Goal: Feedback & Contribution: Contribute content

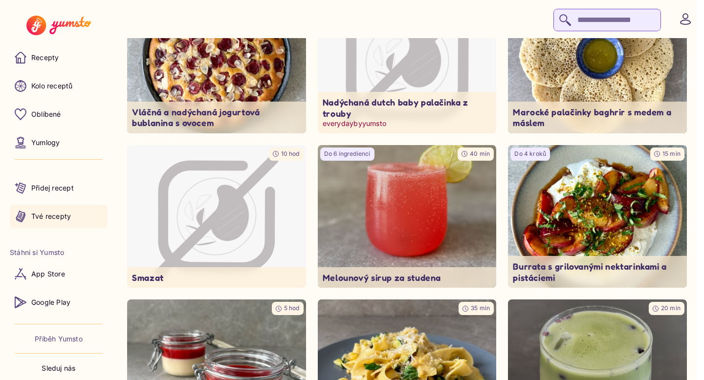
scroll to position [143, 0]
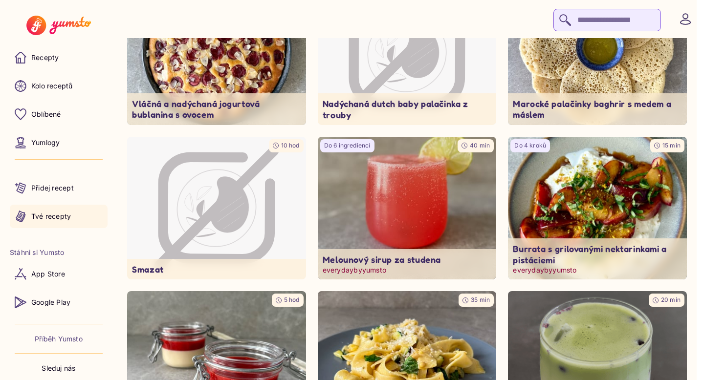
click at [563, 183] on img at bounding box center [598, 209] width 188 height 150
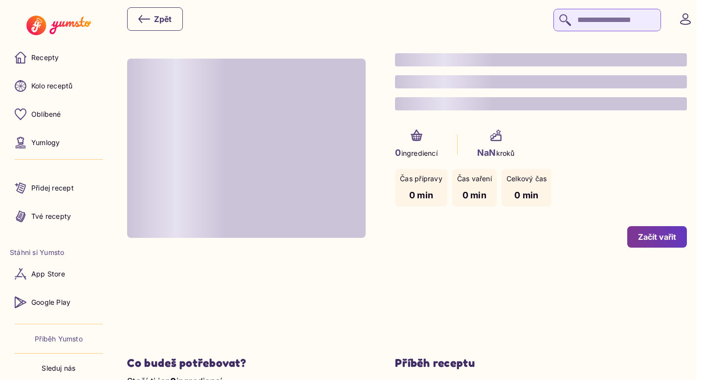
type input "*"
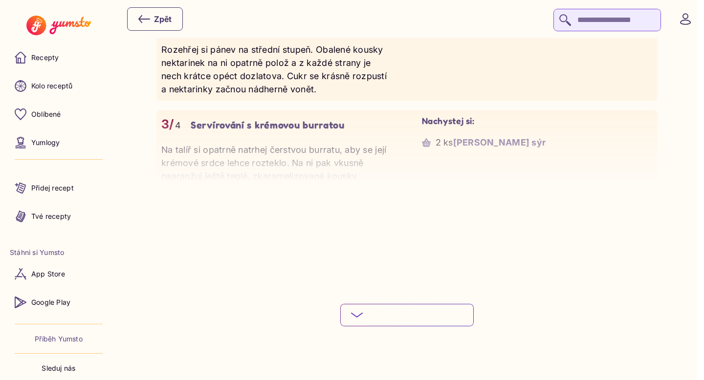
scroll to position [1103, 0]
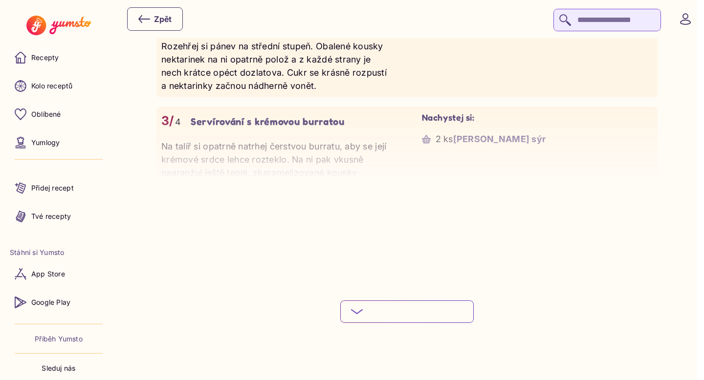
click at [444, 315] on button "Podívej se na celý postup" at bounding box center [407, 312] width 134 height 22
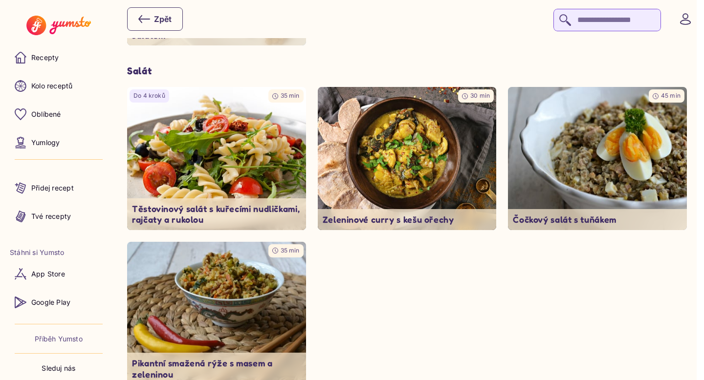
scroll to position [2632, 0]
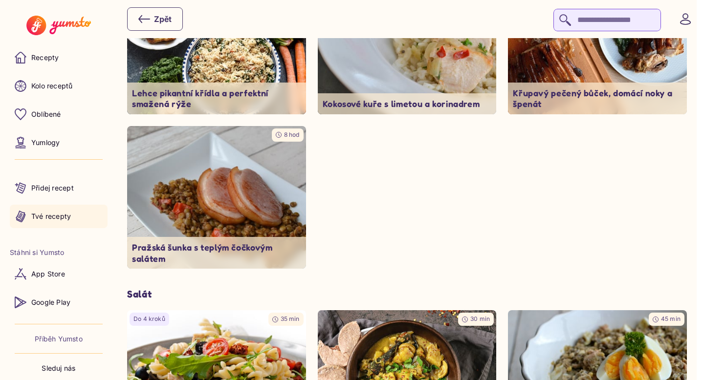
click at [48, 214] on p "Tvé recepty" at bounding box center [51, 217] width 40 height 10
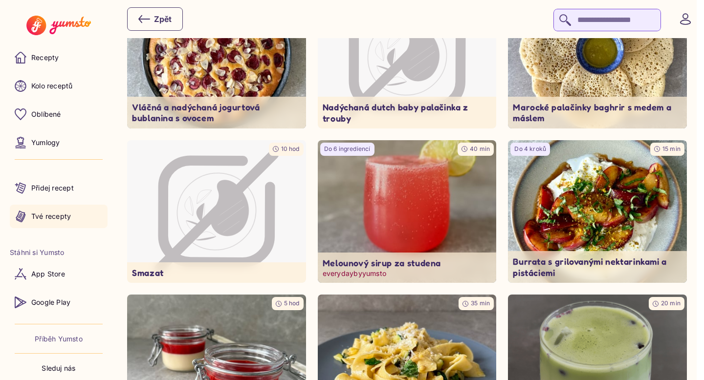
scroll to position [143, 0]
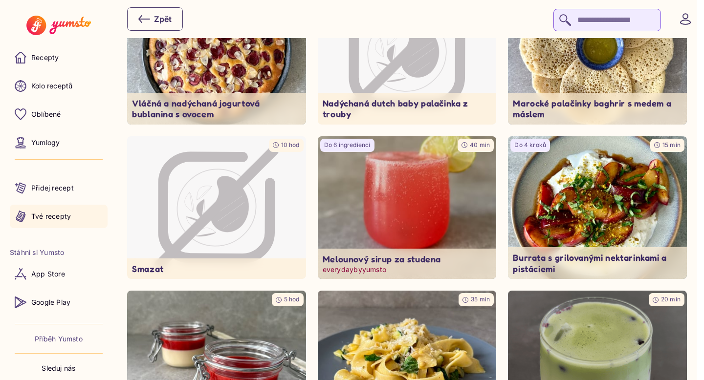
click at [404, 231] on img at bounding box center [407, 208] width 188 height 150
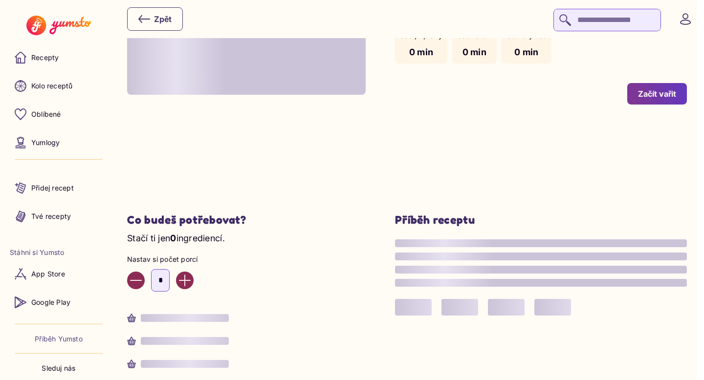
type input "*"
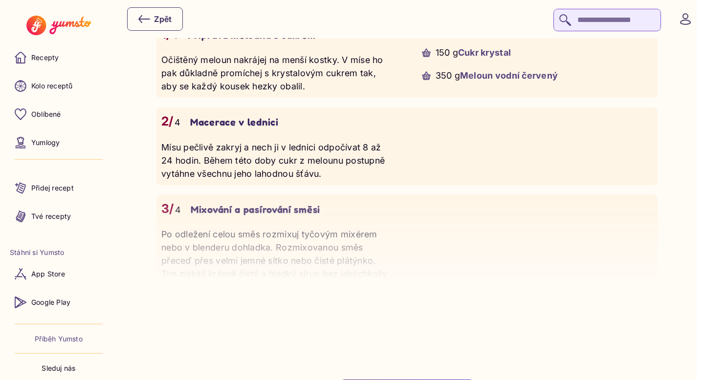
scroll to position [814, 0]
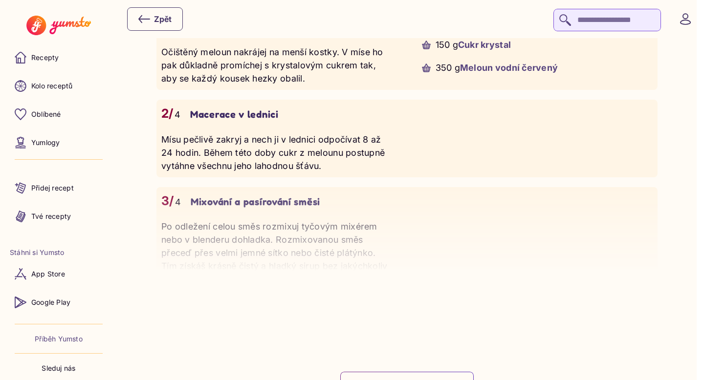
click at [427, 374] on button "Podívej se na celý postup" at bounding box center [407, 383] width 134 height 22
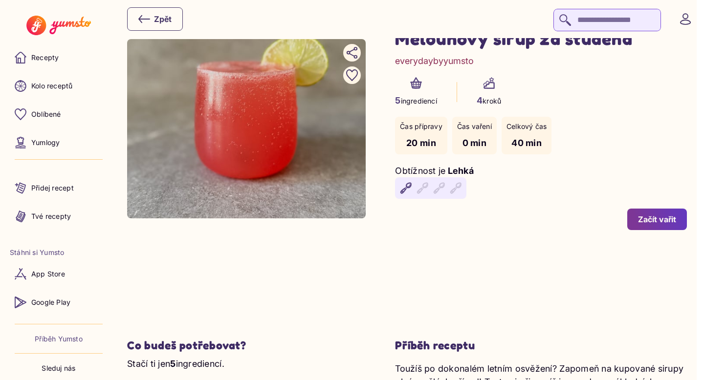
scroll to position [81, 0]
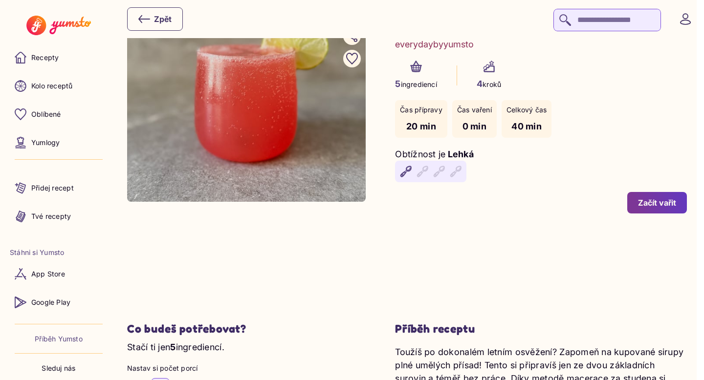
click at [658, 207] on div "Začít vařit" at bounding box center [657, 203] width 38 height 11
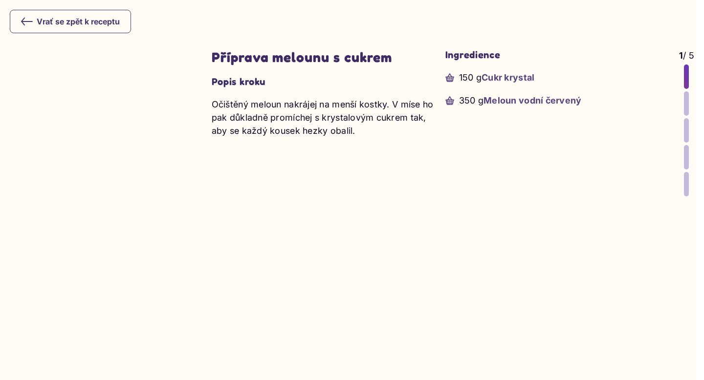
click at [686, 106] on div at bounding box center [686, 103] width 5 height 24
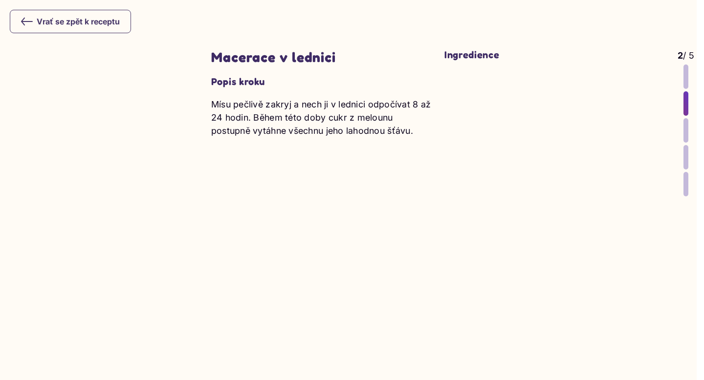
click at [685, 131] on div at bounding box center [686, 130] width 5 height 24
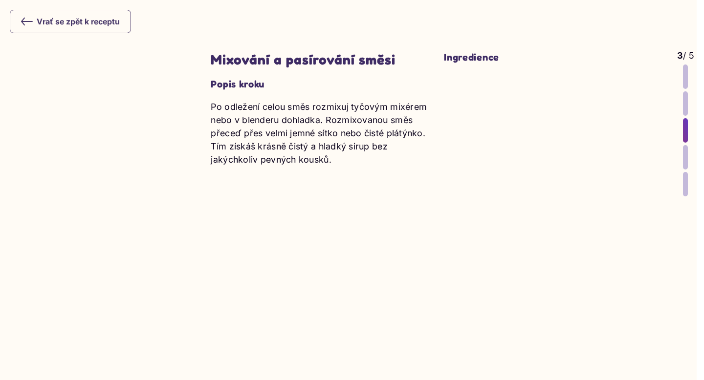
click at [24, 22] on icon at bounding box center [27, 21] width 11 height 7
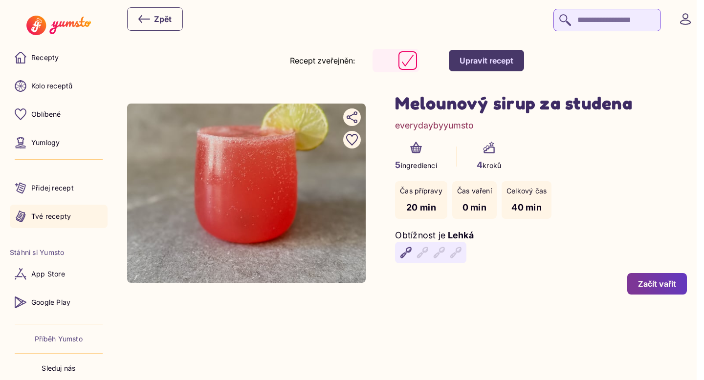
click at [42, 212] on p "Tvé recepty" at bounding box center [51, 217] width 40 height 10
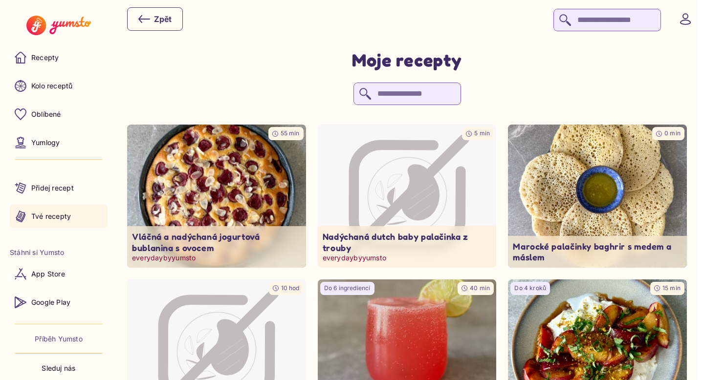
click at [250, 186] on img at bounding box center [217, 196] width 188 height 150
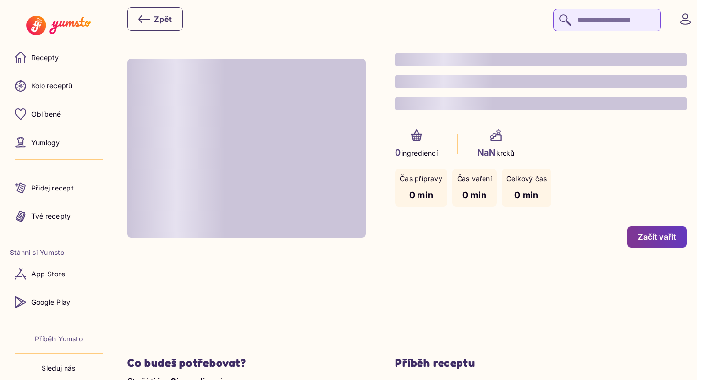
type input "*"
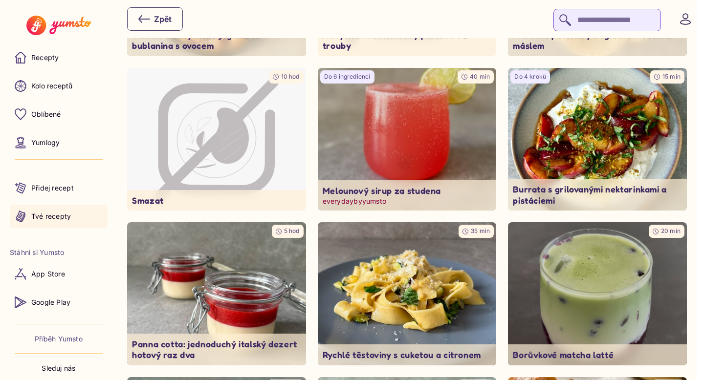
scroll to position [215, 0]
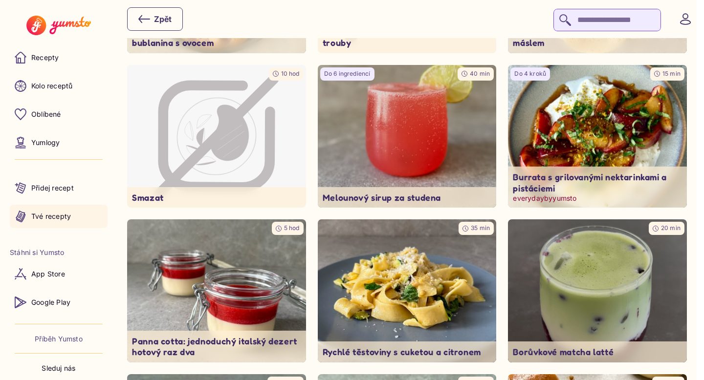
click at [672, 109] on img at bounding box center [598, 137] width 188 height 150
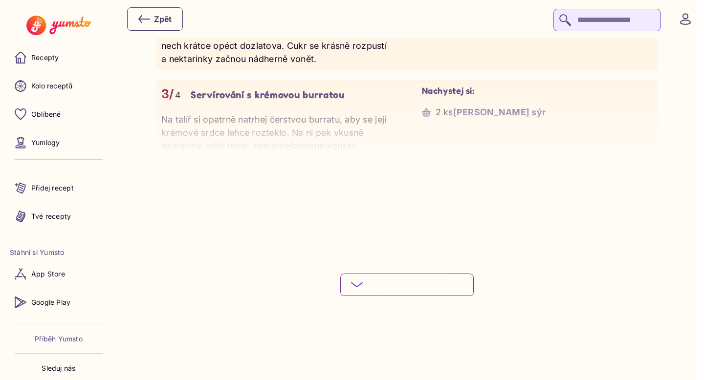
scroll to position [1143, 0]
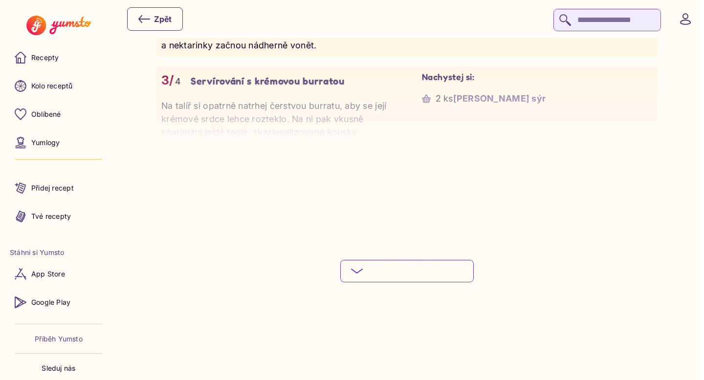
click at [381, 277] on button "Podívej se na celý postup" at bounding box center [407, 271] width 134 height 22
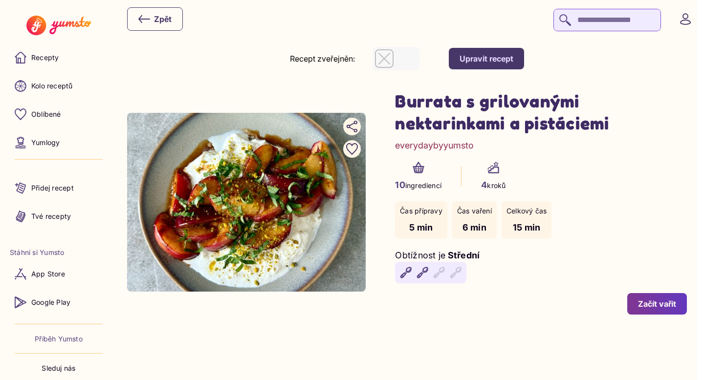
scroll to position [0, 0]
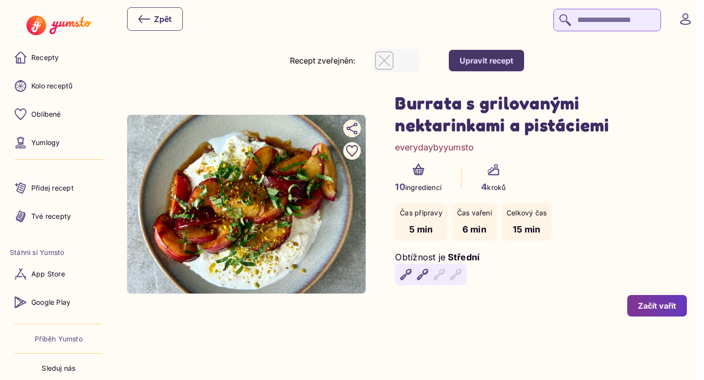
click at [492, 56] on div "Upravit recept" at bounding box center [487, 60] width 54 height 11
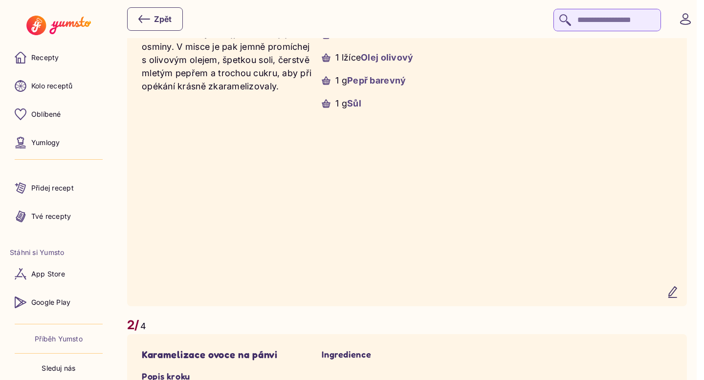
scroll to position [759, 0]
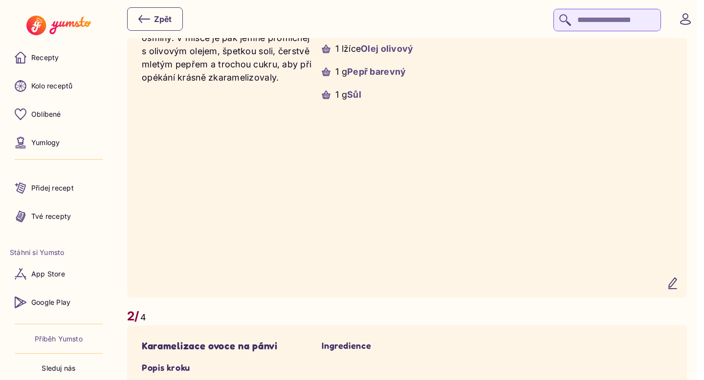
click at [679, 289] on icon "button" at bounding box center [673, 284] width 12 height 12
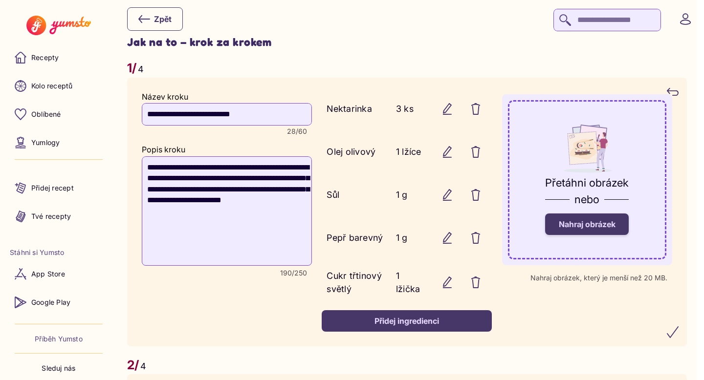
scroll to position [646, 0]
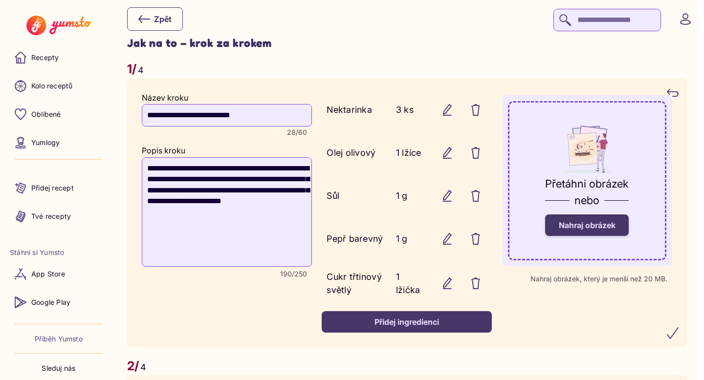
click at [610, 225] on span "Nahraj obrázek" at bounding box center [587, 226] width 57 height 10
click at [0, 0] on input "Nahraj obrázek" at bounding box center [0, 0] width 0 height 0
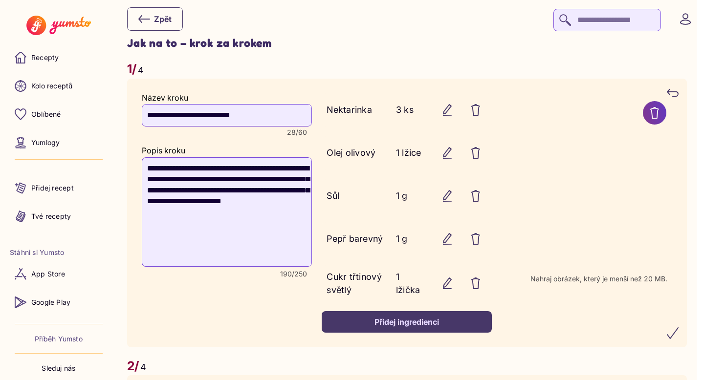
click at [679, 334] on icon "submit" at bounding box center [673, 334] width 12 height 12
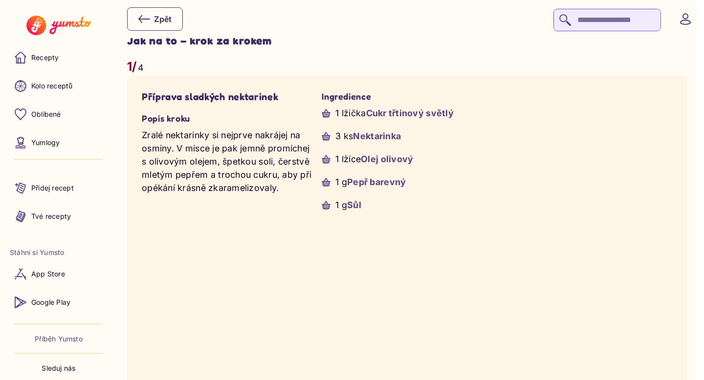
scroll to position [643, 0]
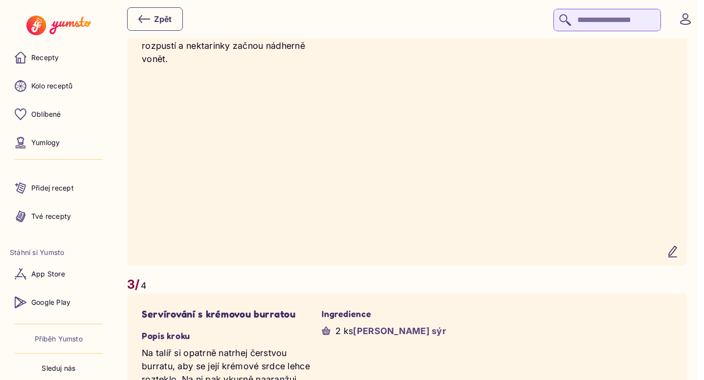
click at [676, 257] on icon "button" at bounding box center [673, 251] width 8 height 11
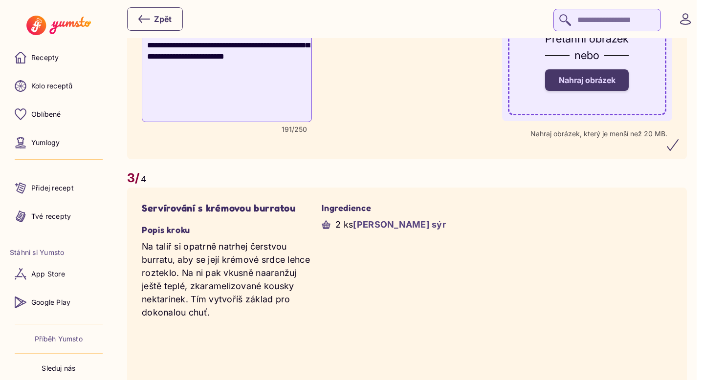
scroll to position [1041, 0]
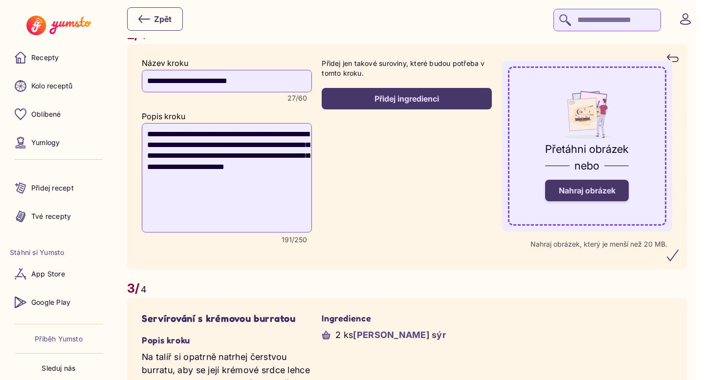
click at [614, 200] on label "Nahraj obrázek" at bounding box center [587, 191] width 84 height 22
click at [0, 0] on input "Nahraj obrázek" at bounding box center [0, 0] width 0 height 0
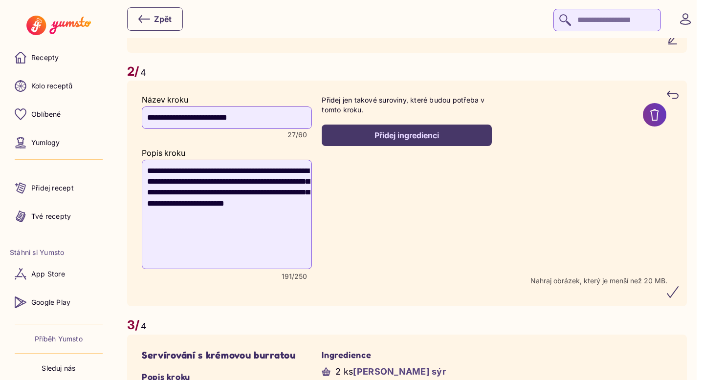
scroll to position [1007, 0]
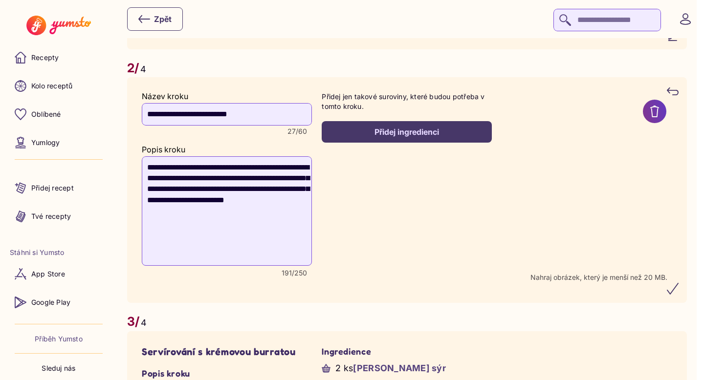
click at [678, 294] on icon "submit" at bounding box center [673, 289] width 11 height 11
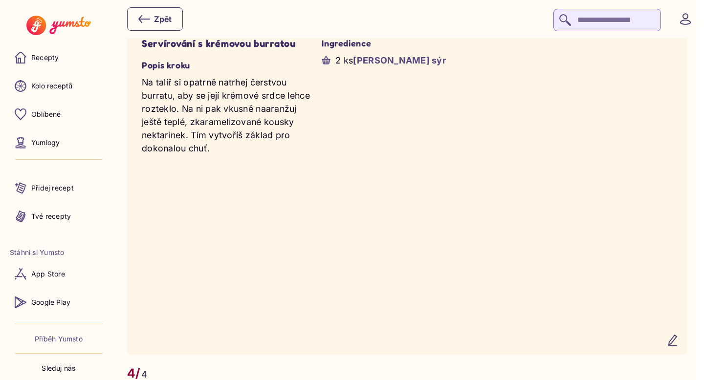
scroll to position [1437, 0]
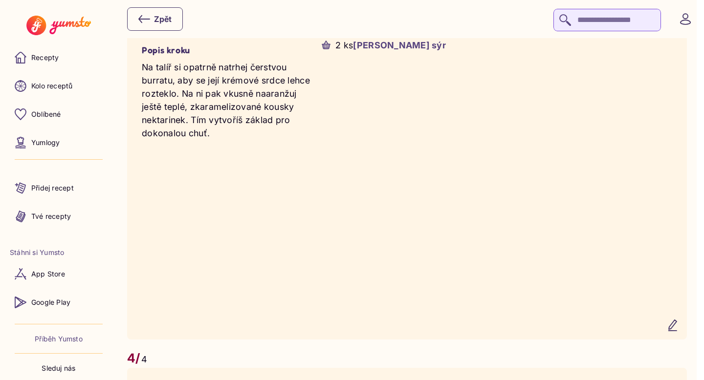
click at [679, 332] on icon "button" at bounding box center [673, 326] width 12 height 12
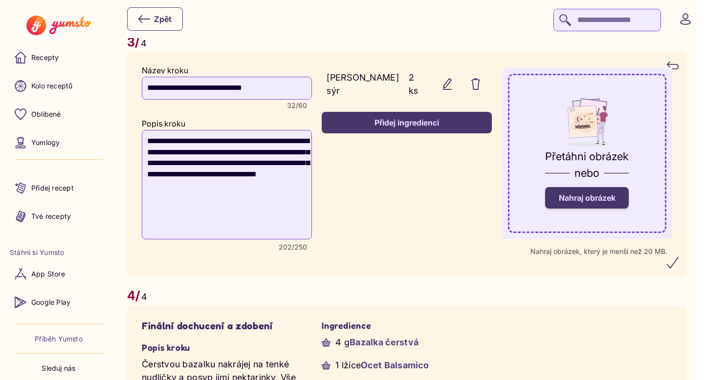
scroll to position [1389, 0]
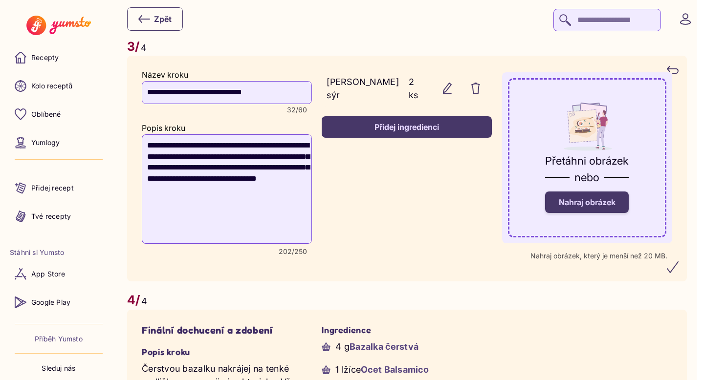
click at [605, 207] on span "Nahraj obrázek" at bounding box center [587, 203] width 57 height 10
click at [0, 0] on input "Nahraj obrázek" at bounding box center [0, 0] width 0 height 0
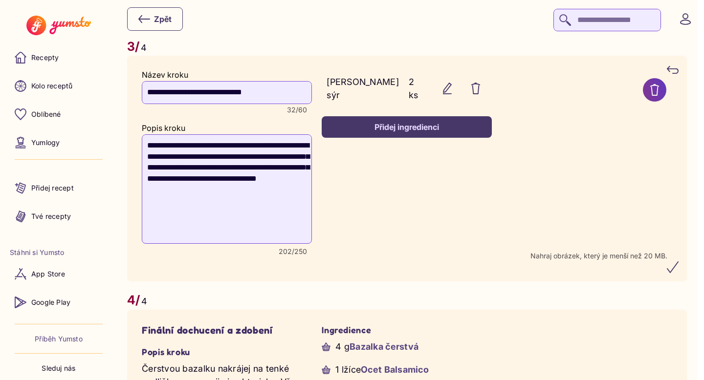
click at [677, 273] on icon "submit" at bounding box center [673, 268] width 12 height 12
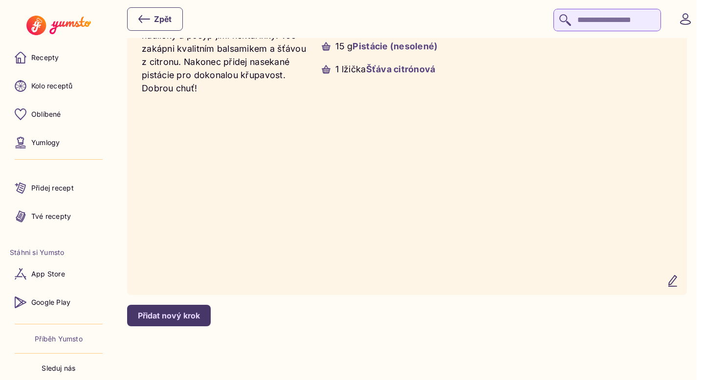
click at [677, 281] on icon "button" at bounding box center [673, 281] width 8 height 11
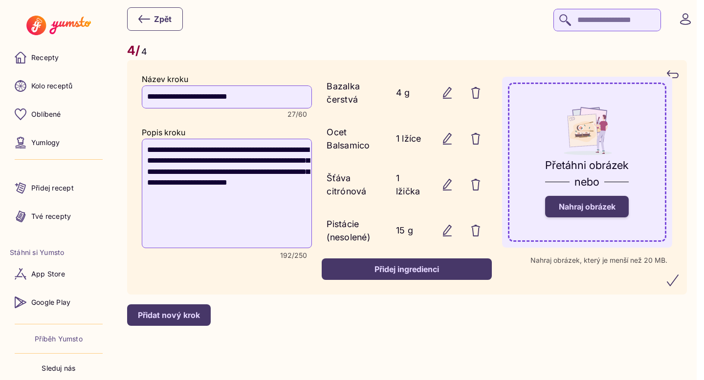
scroll to position [1758, 0]
click at [601, 207] on span "Nahraj obrázek" at bounding box center [587, 207] width 57 height 10
click at [0, 0] on input "Nahraj obrázek" at bounding box center [0, 0] width 0 height 0
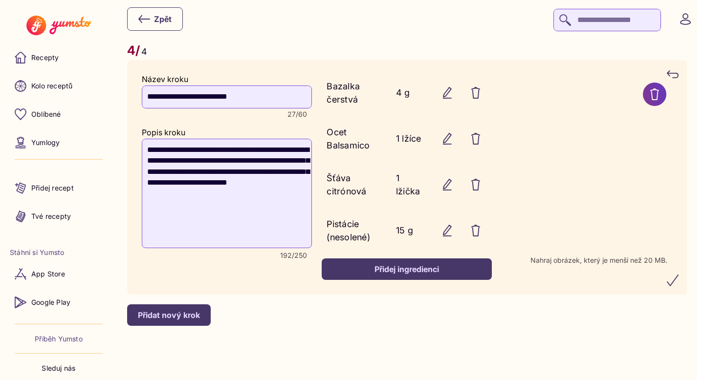
click at [677, 284] on icon "submit" at bounding box center [673, 281] width 12 height 12
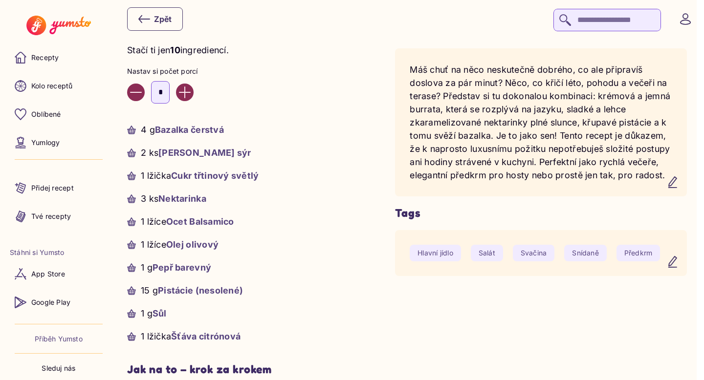
scroll to position [235, 0]
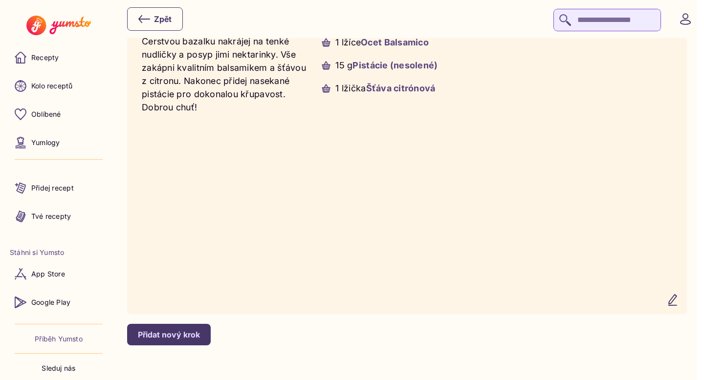
scroll to position [1827, 0]
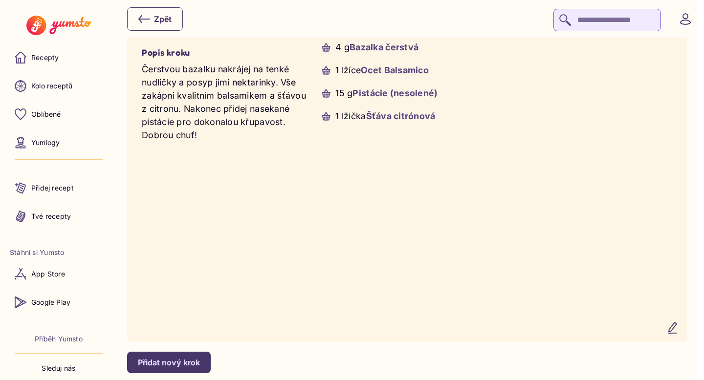
scroll to position [1848, 0]
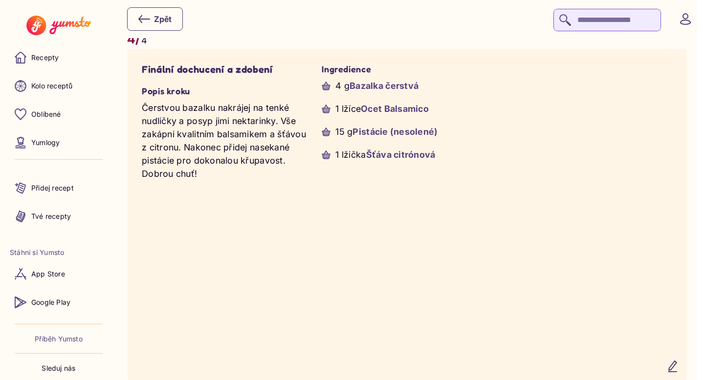
scroll to position [1784, 0]
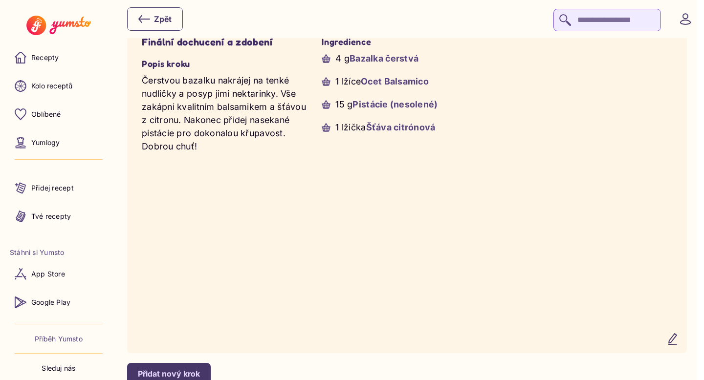
click at [679, 345] on icon "button" at bounding box center [673, 340] width 12 height 12
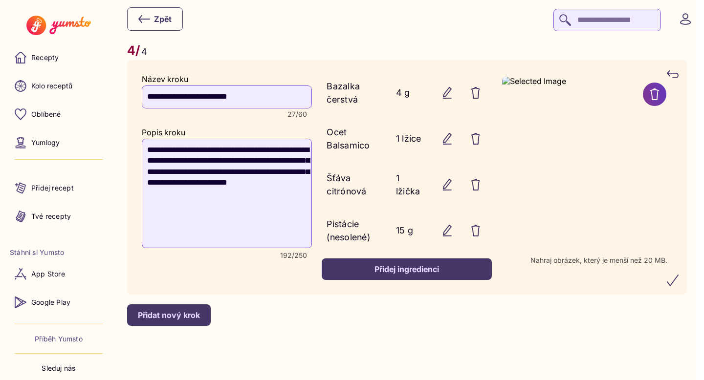
click at [678, 285] on icon "submit" at bounding box center [673, 281] width 12 height 12
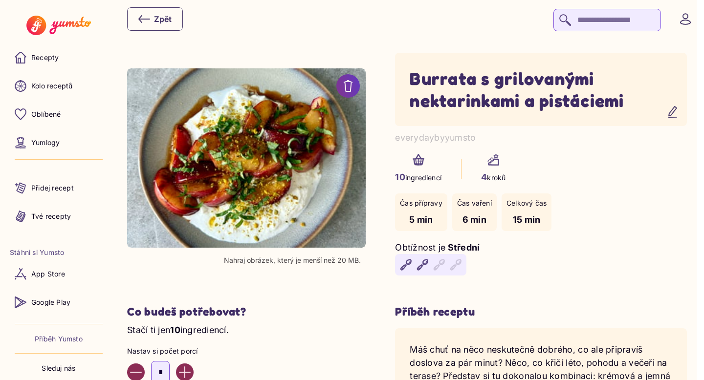
scroll to position [0, 0]
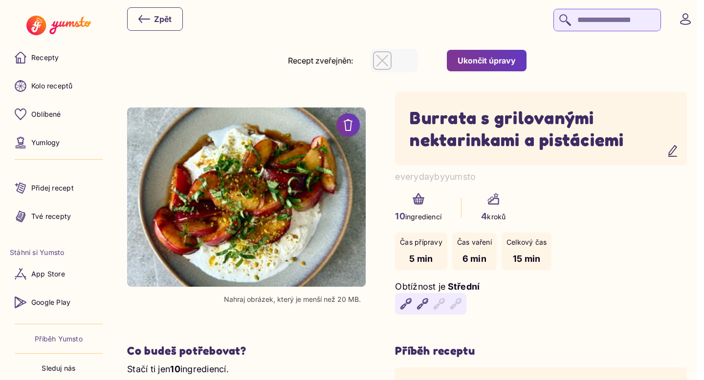
click at [388, 59] on icon "button" at bounding box center [383, 61] width 12 height 12
click at [505, 55] on button "Ukončit úpravy" at bounding box center [487, 61] width 80 height 22
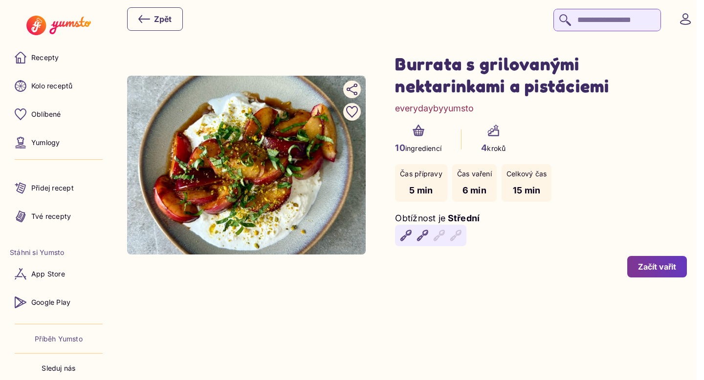
scroll to position [59, 0]
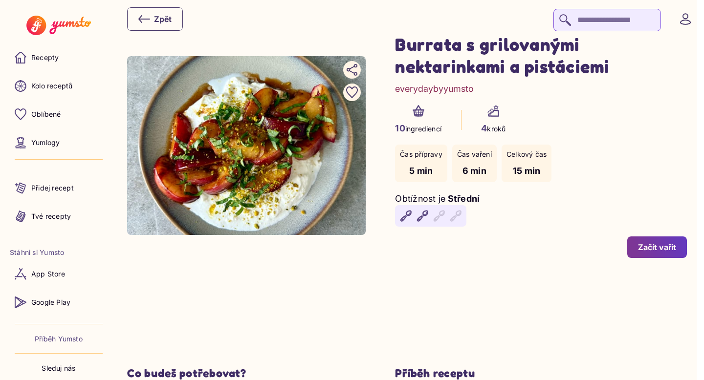
click at [676, 246] on div "Začít vařit" at bounding box center [657, 247] width 38 height 11
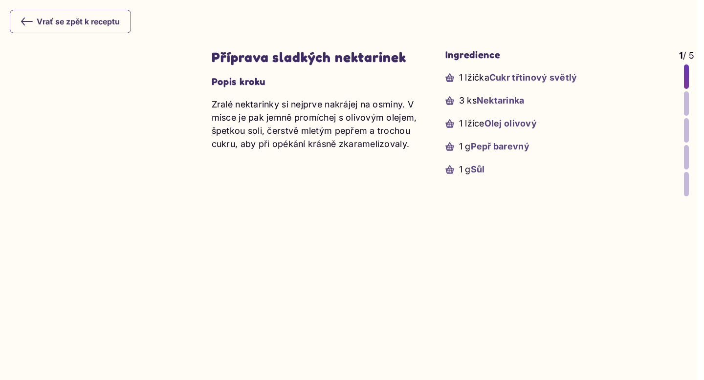
click at [686, 109] on div at bounding box center [686, 103] width 5 height 24
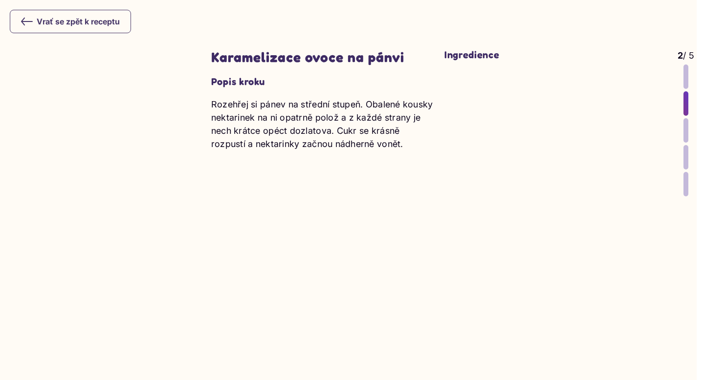
click at [686, 128] on div at bounding box center [686, 130] width 5 height 24
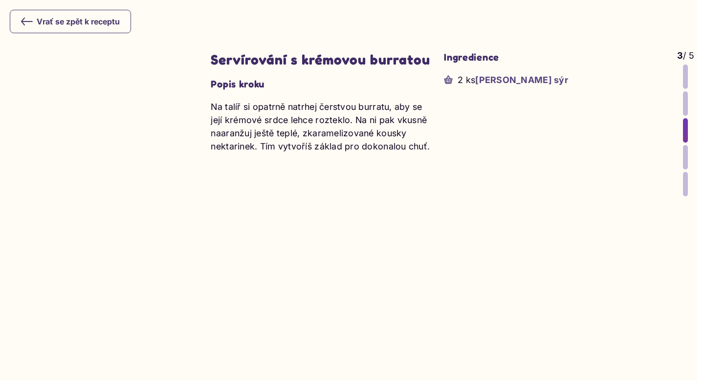
click at [685, 162] on div at bounding box center [685, 157] width 5 height 24
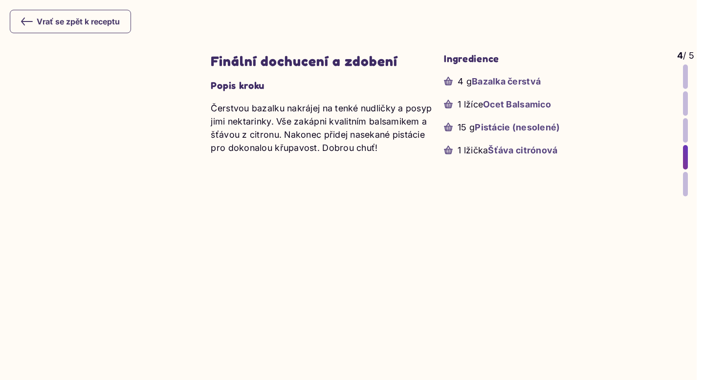
click at [685, 184] on div at bounding box center [685, 184] width 5 height 24
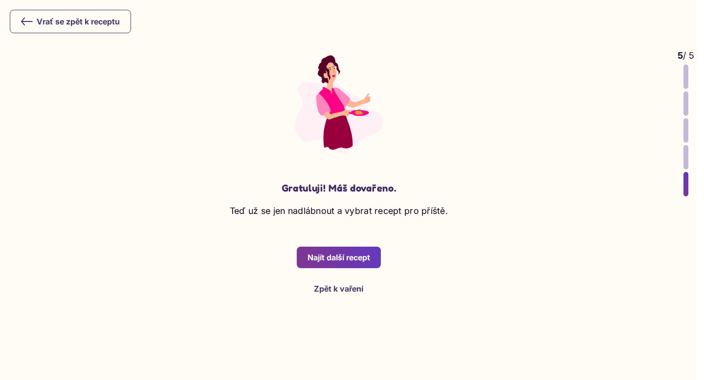
click at [685, 80] on div at bounding box center [686, 77] width 5 height 24
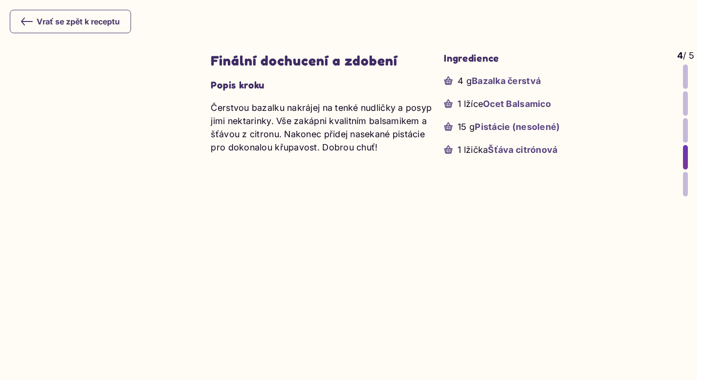
click at [28, 22] on icon at bounding box center [27, 22] width 12 height 12
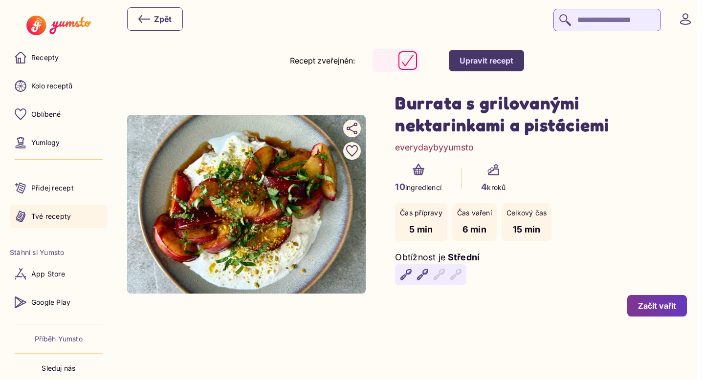
click at [60, 217] on p "Tvé recepty" at bounding box center [51, 217] width 40 height 10
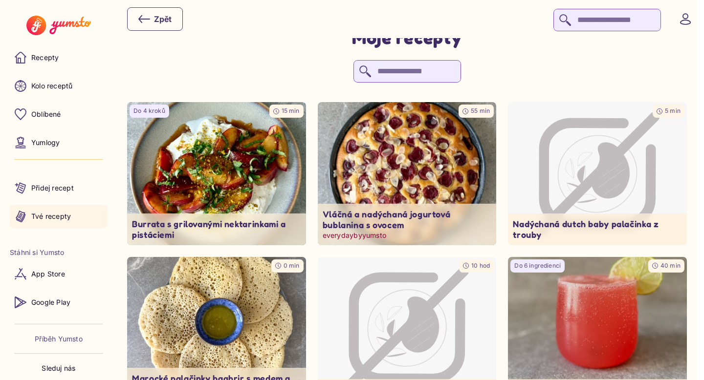
scroll to position [22, 0]
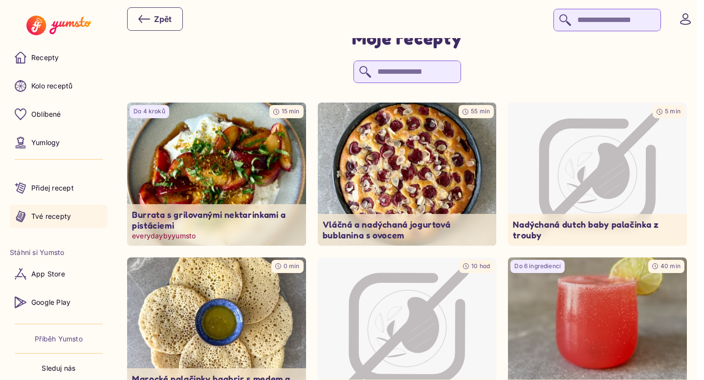
click at [238, 179] on img at bounding box center [217, 174] width 188 height 150
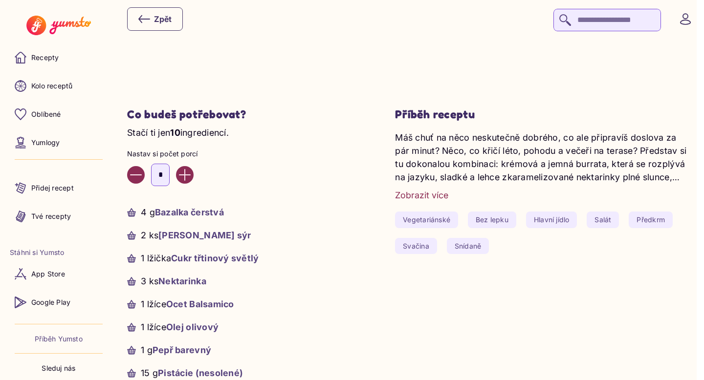
scroll to position [348, 0]
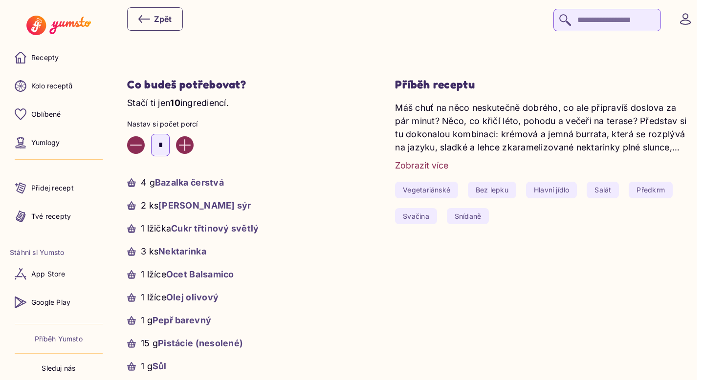
click at [441, 166] on div "Zobrazit více" at bounding box center [421, 165] width 53 height 13
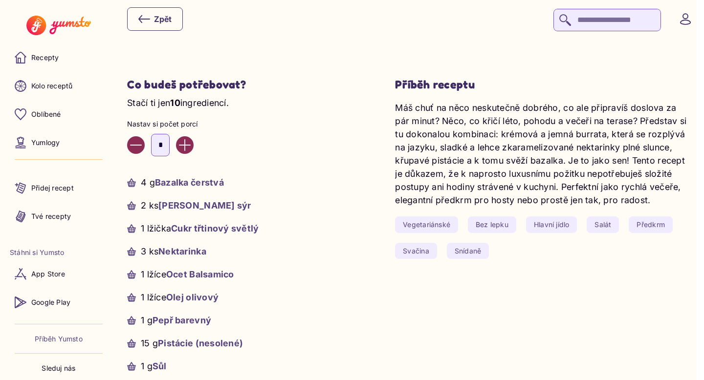
drag, startPoint x: 400, startPoint y: 108, endPoint x: 663, endPoint y: 202, distance: 279.3
click at [663, 202] on p "Máš chuť na něco neskutečně dobrého, co ale připravíš doslova za pár minut? Něc…" at bounding box center [541, 154] width 292 height 106
copy p "Máš chuť na něco neskutečně dobrého, co ale připravíš doslova za pár minut? Něc…"
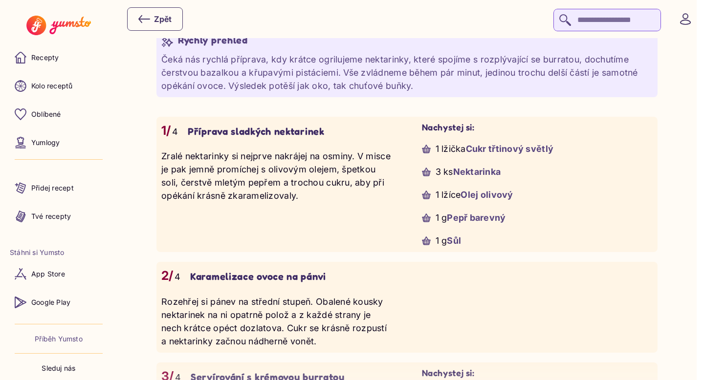
scroll to position [849, 0]
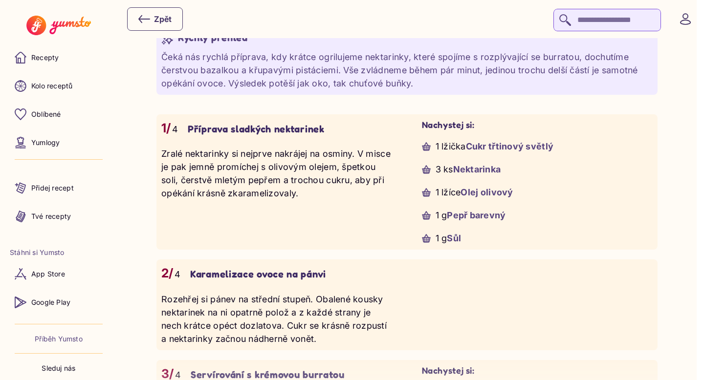
drag, startPoint x: 162, startPoint y: 158, endPoint x: 358, endPoint y: 195, distance: 200.0
click at [358, 195] on p "Zralé nektarinky si nejprve nakrájej na osminy. V misce je pak jemně promíchej …" at bounding box center [276, 173] width 231 height 53
copy p "Zralé nektarinky si nejprve nakrájej na osminy. V misce je pak jemně promíchej …"
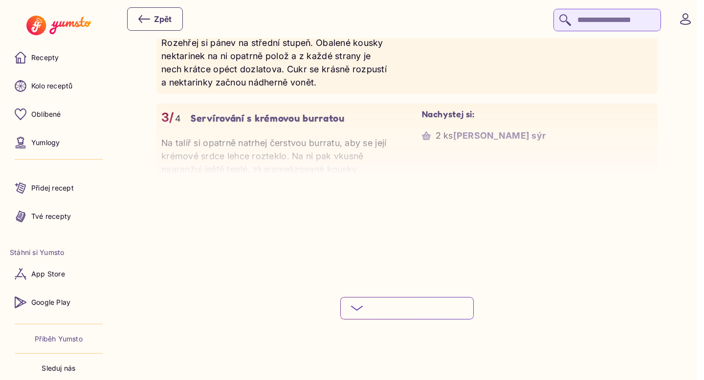
scroll to position [1126, 0]
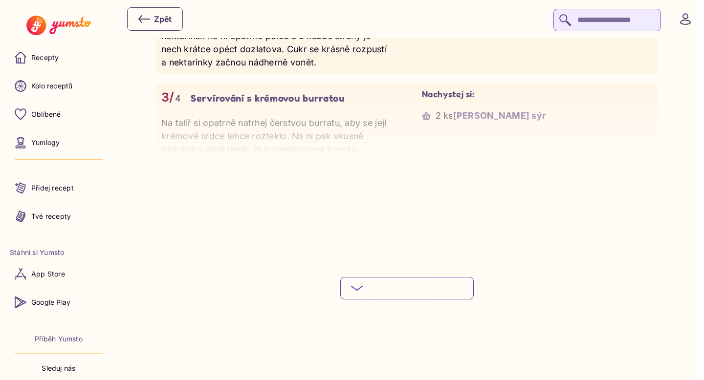
click at [425, 289] on button "Podívej se na celý postup" at bounding box center [407, 288] width 134 height 22
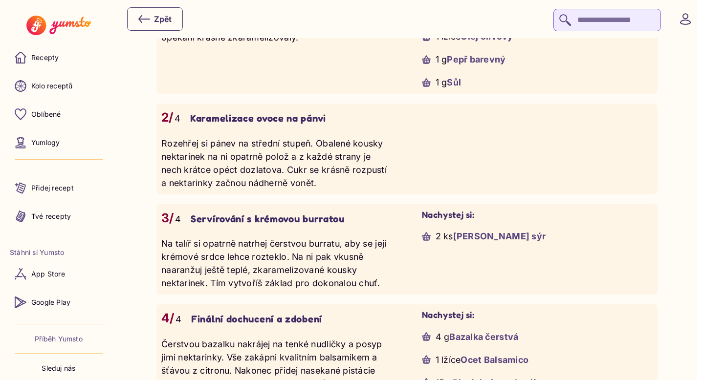
scroll to position [996, 0]
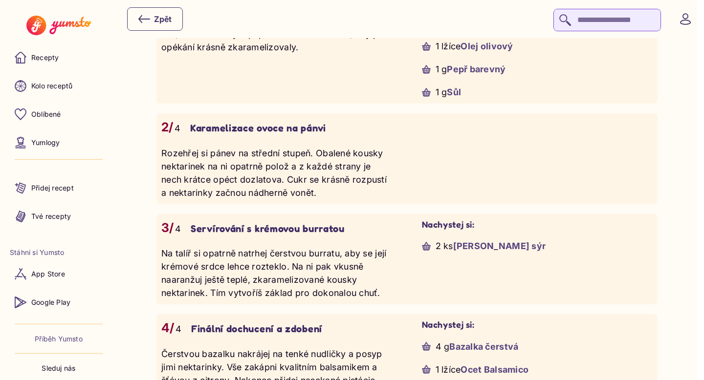
drag, startPoint x: 162, startPoint y: 155, endPoint x: 323, endPoint y: 193, distance: 165.5
click at [323, 193] on p "Rozehřej si pánev na střední stupeň. Obalené kousky nektarinek na ni opatrně po…" at bounding box center [276, 173] width 231 height 53
copy p "Rozehřej si pánev na střední stupeň. Obalené kousky nektarinek na ni opatrně po…"
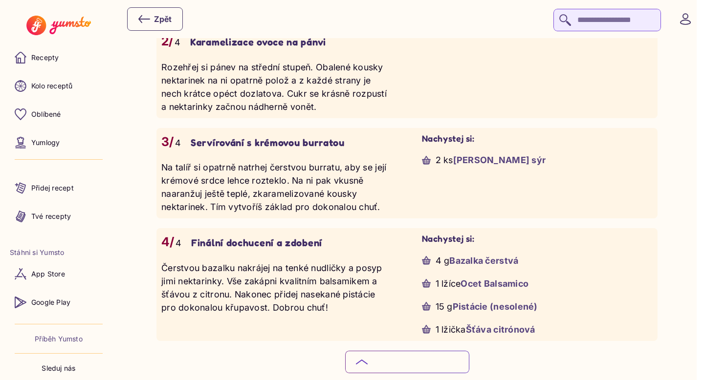
scroll to position [1102, 0]
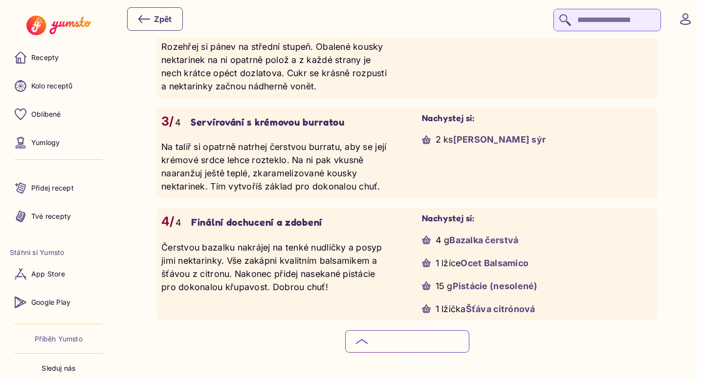
drag, startPoint x: 162, startPoint y: 151, endPoint x: 381, endPoint y: 186, distance: 222.0
click at [381, 186] on p "Na talíř si opatrně natrhej čerstvou burratu, aby se její krémové srdce lehce r…" at bounding box center [276, 166] width 231 height 53
copy p "Na talíř si opatrně natrhej čerstvou burratu, aby se její krémové srdce lehce r…"
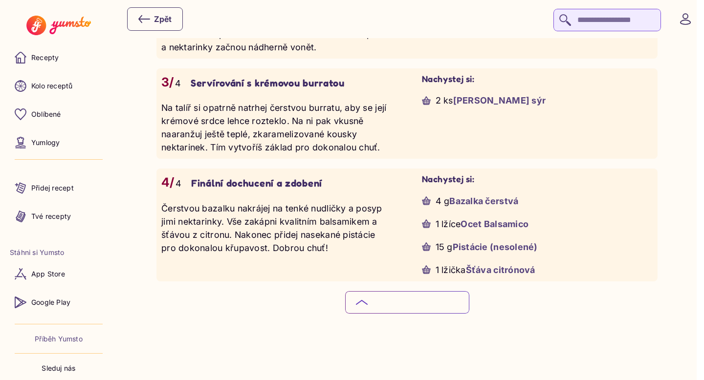
scroll to position [1145, 0]
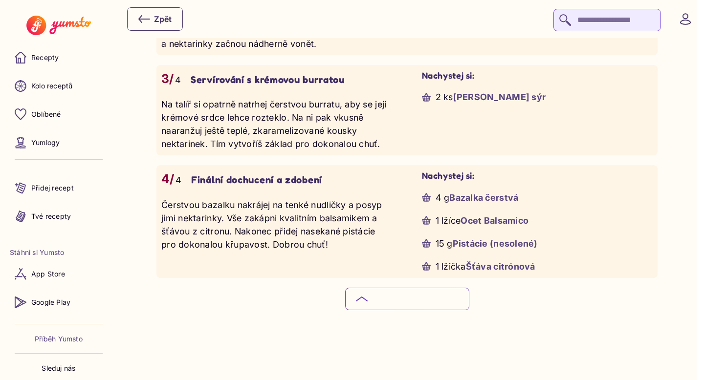
drag, startPoint x: 161, startPoint y: 206, endPoint x: 350, endPoint y: 244, distance: 192.0
click at [350, 244] on p "Čerstvou bazalku nakrájej na tenké nudličky a posyp jimi nektarinky. Vše zakápn…" at bounding box center [276, 225] width 231 height 53
copy p "Čerstvou bazalku nakrájej na tenké nudličky a posyp jimi nektarinky. Vše zakápn…"
